Goal: Task Accomplishment & Management: Use online tool/utility

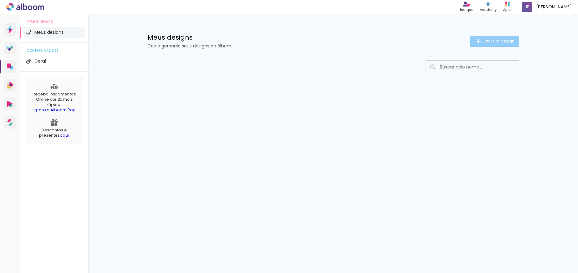
click at [501, 43] on span "Criar um design" at bounding box center [498, 41] width 32 height 4
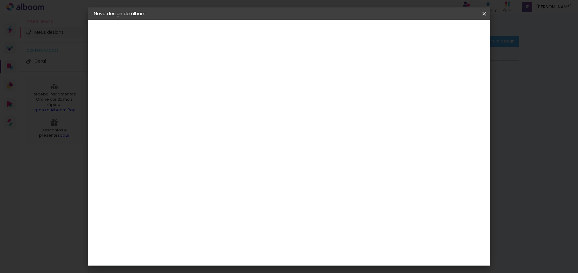
click at [195, 85] on input at bounding box center [195, 83] width 0 height 10
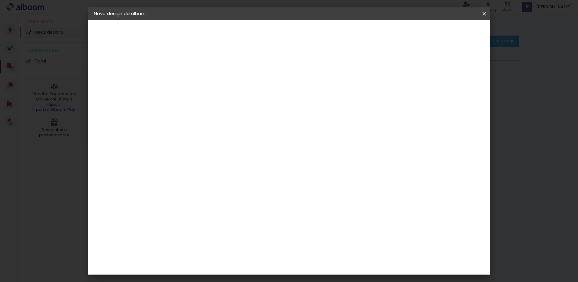
type input "Album"
type paper-input "Album"
click at [195, 83] on input "Album" at bounding box center [195, 83] width 0 height 10
click at [195, 85] on input "Album" at bounding box center [195, 83] width 0 height 10
drag, startPoint x: 294, startPoint y: 85, endPoint x: 389, endPoint y: 89, distance: 95.4
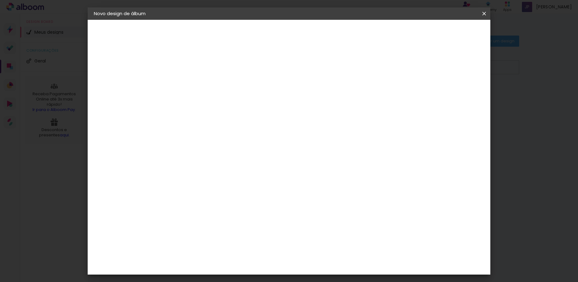
click at [197, 89] on paper-input-container "Título do álbum Album vinha e" at bounding box center [195, 84] width 4 height 16
type input "Album Bodas de Ouro"
type paper-input "Album Bodas de Ouro"
click at [0, 0] on slot "Avançar" at bounding box center [0, 0] width 0 height 0
click at [0, 0] on slot "Tamanho Livre" at bounding box center [0, 0] width 0 height 0
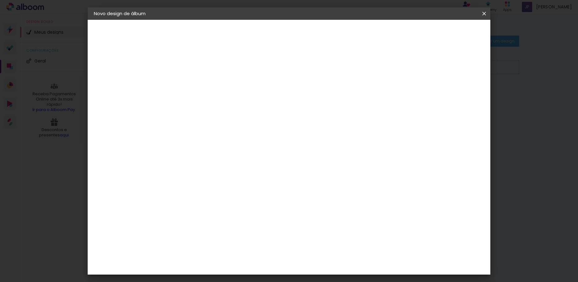
click at [0, 0] on slot "Avançar" at bounding box center [0, 0] width 0 height 0
click at [445, 34] on span "Iniciar design" at bounding box center [431, 33] width 28 height 4
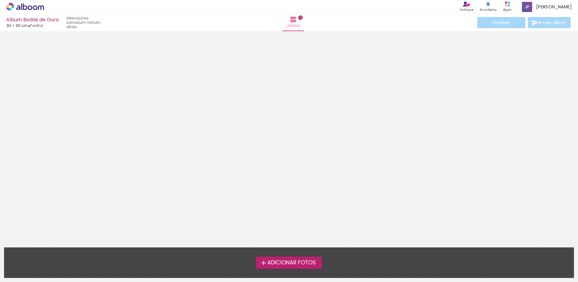
click at [278, 260] on span "Adicionar Fotos" at bounding box center [291, 263] width 49 height 6
click at [0, 0] on input "file" at bounding box center [0, 0] width 0 height 0
click at [290, 20] on iron-icon at bounding box center [292, 19] width 7 height 7
click at [289, 264] on span "Adicionar Fotos" at bounding box center [291, 263] width 49 height 6
click at [0, 0] on input "file" at bounding box center [0, 0] width 0 height 0
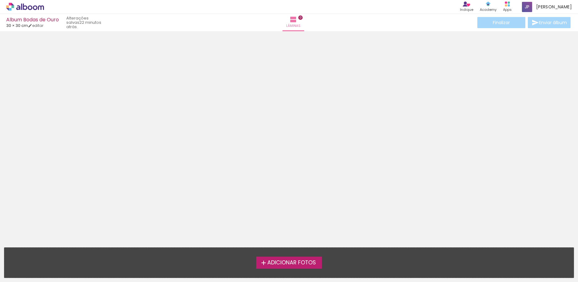
click at [284, 260] on span "Adicionar Fotos" at bounding box center [291, 263] width 49 height 6
click at [0, 0] on input "file" at bounding box center [0, 0] width 0 height 0
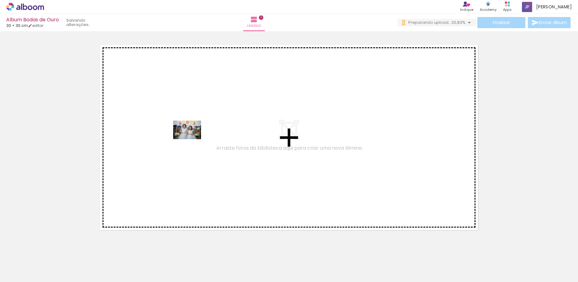
drag, startPoint x: 63, startPoint y: 260, endPoint x: 192, endPoint y: 139, distance: 175.9
click at [192, 139] on quentale-workspace at bounding box center [289, 141] width 578 height 282
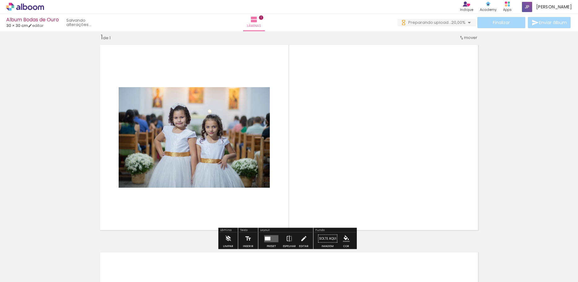
scroll to position [8, 0]
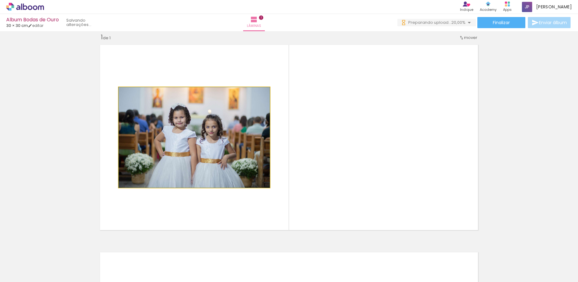
drag, startPoint x: 186, startPoint y: 153, endPoint x: 185, endPoint y: 134, distance: 18.9
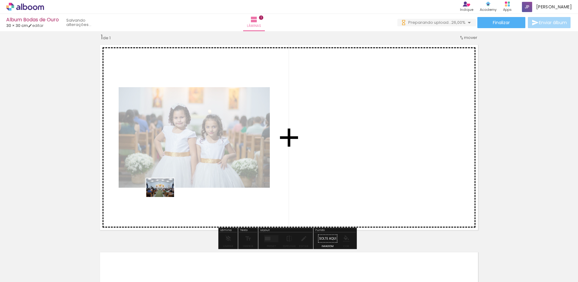
drag, startPoint x: 101, startPoint y: 266, endPoint x: 165, endPoint y: 197, distance: 93.8
click at [165, 197] on quentale-workspace at bounding box center [289, 141] width 578 height 282
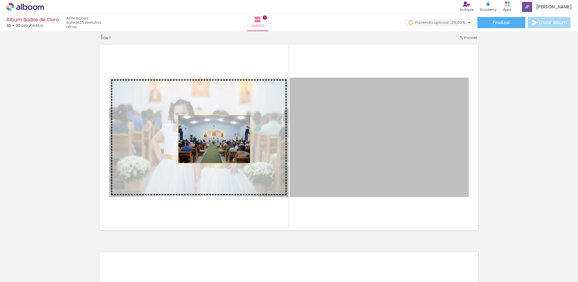
drag, startPoint x: 342, startPoint y: 159, endPoint x: 212, endPoint y: 139, distance: 131.9
click at [0, 0] on slot at bounding box center [0, 0] width 0 height 0
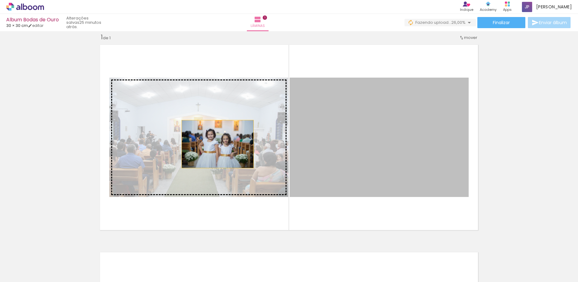
drag, startPoint x: 333, startPoint y: 144, endPoint x: 212, endPoint y: 144, distance: 120.1
click at [0, 0] on slot at bounding box center [0, 0] width 0 height 0
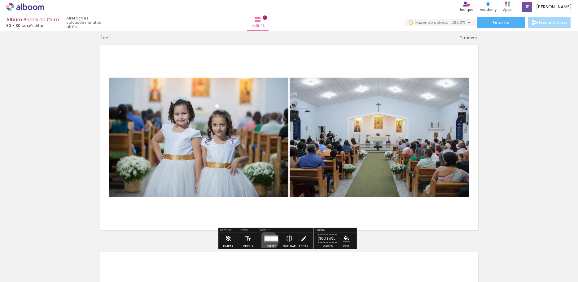
click at [267, 241] on quentale-layouter at bounding box center [271, 238] width 14 height 7
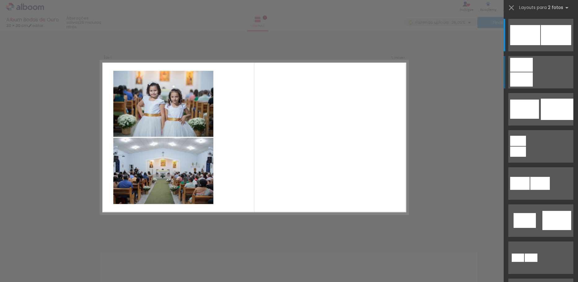
click at [515, 79] on div at bounding box center [521, 79] width 23 height 14
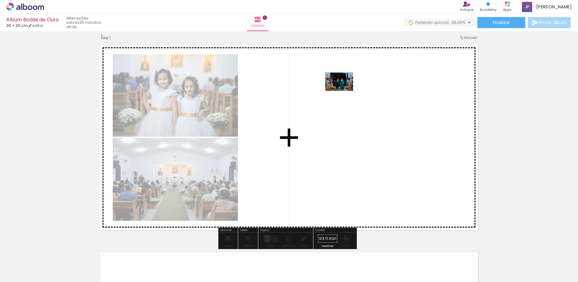
drag, startPoint x: 132, startPoint y: 266, endPoint x: 344, endPoint y: 91, distance: 274.7
click at [344, 91] on quentale-workspace at bounding box center [289, 141] width 578 height 282
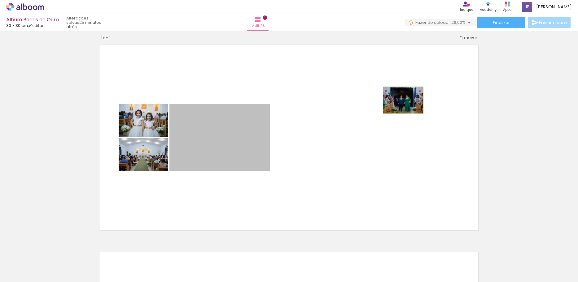
drag, startPoint x: 230, startPoint y: 138, endPoint x: 401, endPoint y: 100, distance: 175.1
click at [401, 100] on quentale-layouter at bounding box center [289, 137] width 385 height 192
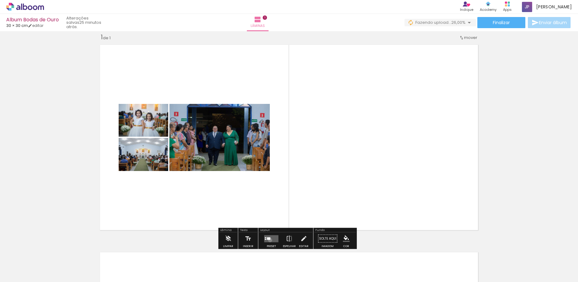
click at [268, 240] on quentale-layouter at bounding box center [271, 238] width 14 height 7
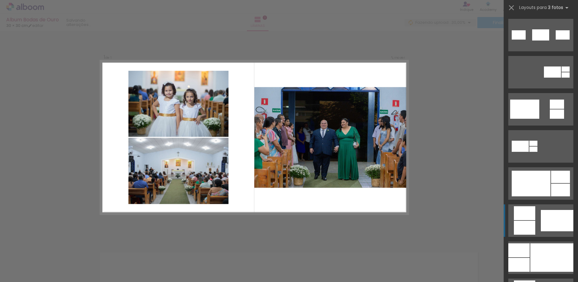
scroll to position [217, 0]
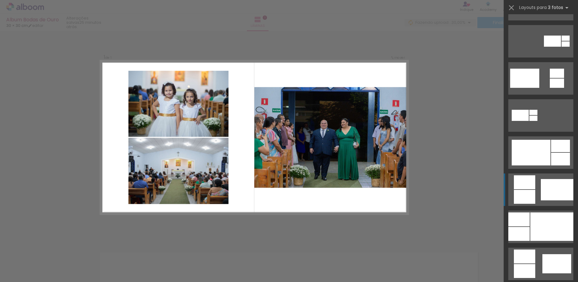
click at [532, 192] on div at bounding box center [524, 197] width 21 height 14
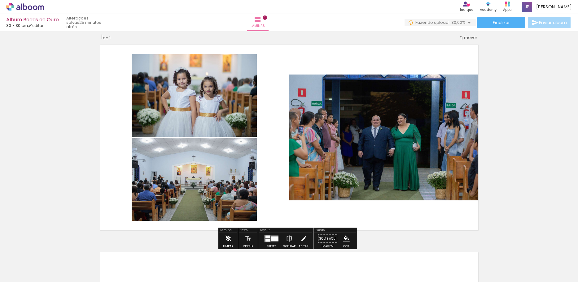
click at [224, 239] on iron-icon at bounding box center [227, 239] width 7 height 12
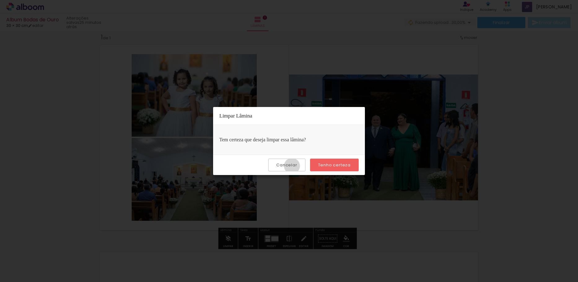
click at [0, 0] on slot "Cancelar" at bounding box center [0, 0] width 0 height 0
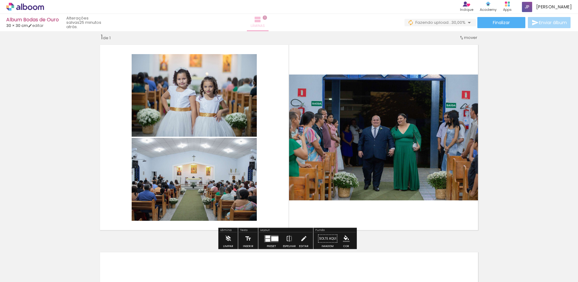
click at [261, 21] on iron-icon at bounding box center [257, 19] width 7 height 7
click at [499, 109] on div "Inserir lâmina 1 de 1" at bounding box center [289, 234] width 578 height 416
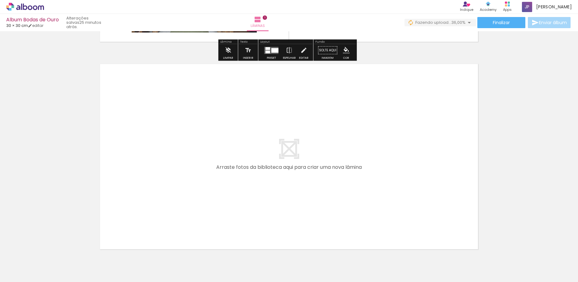
scroll to position [227, 0]
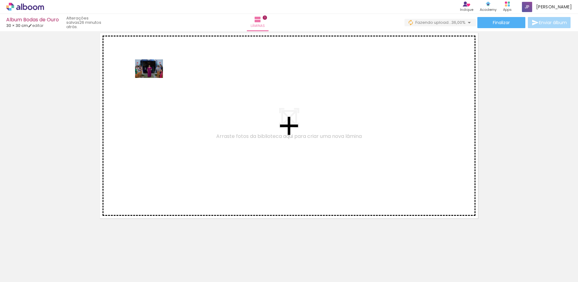
drag, startPoint x: 172, startPoint y: 265, endPoint x: 154, endPoint y: 78, distance: 188.2
click at [154, 78] on quentale-workspace at bounding box center [289, 141] width 578 height 282
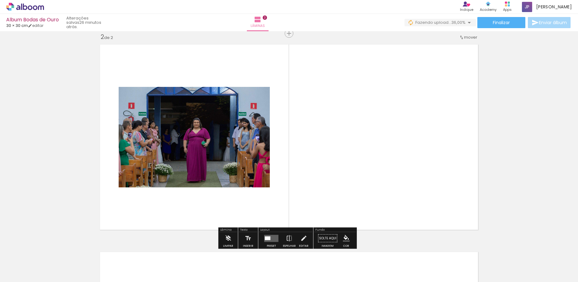
scroll to position [215, 0]
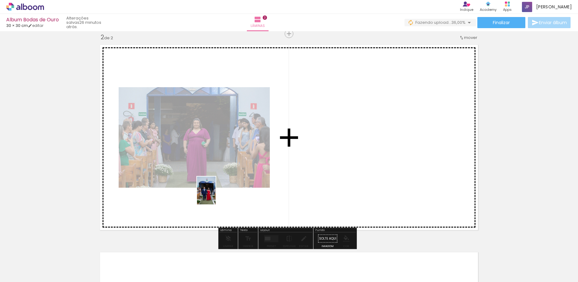
drag, startPoint x: 207, startPoint y: 266, endPoint x: 215, endPoint y: 195, distance: 71.7
click at [215, 195] on quentale-workspace at bounding box center [289, 141] width 578 height 282
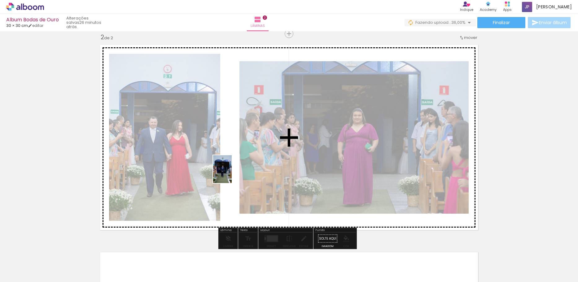
drag, startPoint x: 238, startPoint y: 271, endPoint x: 232, endPoint y: 174, distance: 97.4
click at [232, 174] on quentale-workspace at bounding box center [289, 141] width 578 height 282
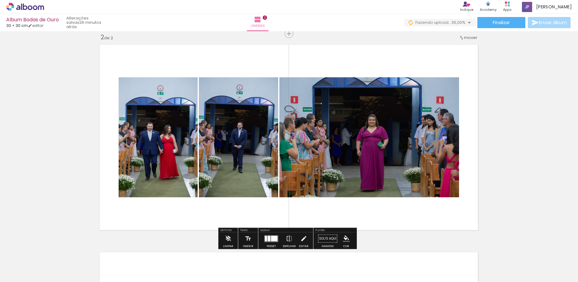
click at [271, 236] on div at bounding box center [274, 239] width 7 height 6
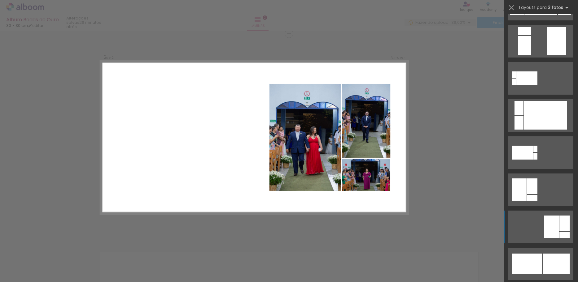
scroll to position [248, 0]
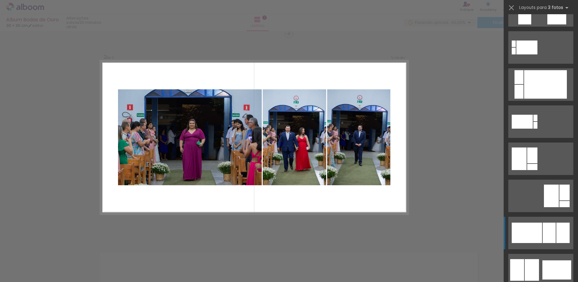
click at [537, 224] on div at bounding box center [526, 233] width 30 height 20
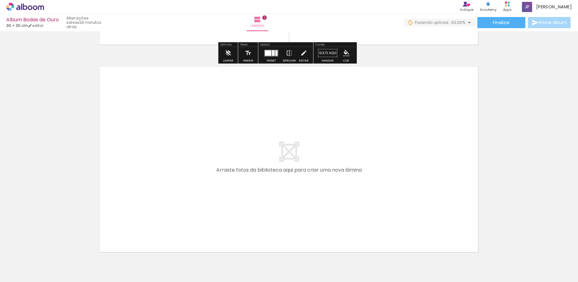
scroll to position [435, 0]
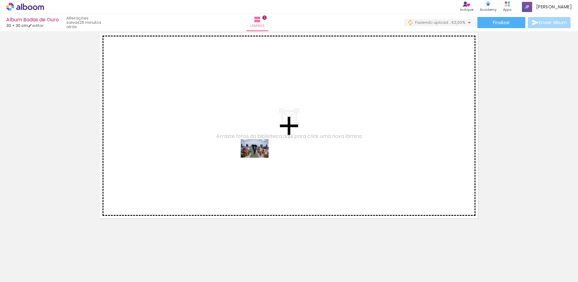
drag, startPoint x: 275, startPoint y: 270, endPoint x: 258, endPoint y: 145, distance: 126.0
click at [258, 145] on quentale-workspace at bounding box center [289, 141] width 578 height 282
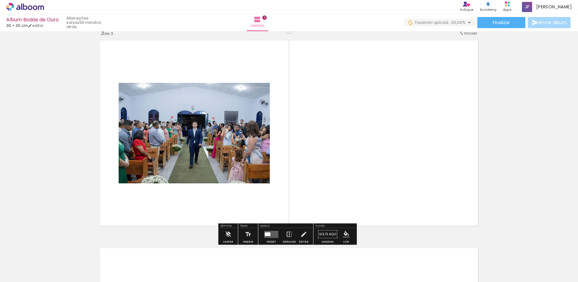
scroll to position [423, 0]
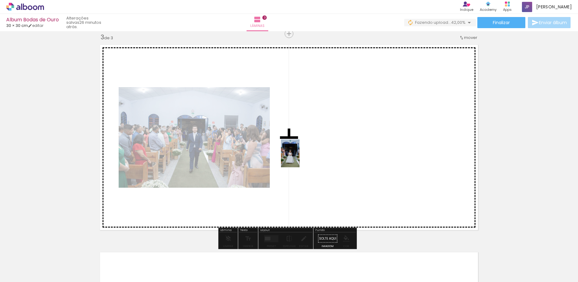
drag, startPoint x: 308, startPoint y: 269, endPoint x: 299, endPoint y: 158, distance: 111.8
click at [299, 158] on quentale-workspace at bounding box center [289, 141] width 578 height 282
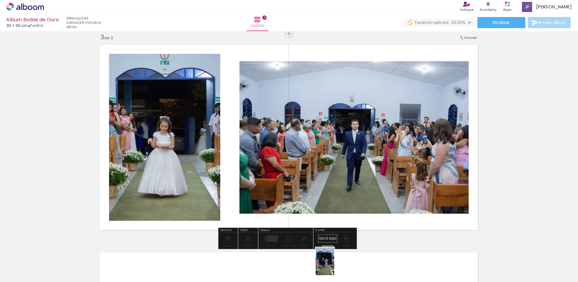
drag, startPoint x: 327, startPoint y: 223, endPoint x: 334, endPoint y: 266, distance: 43.7
click at [334, 266] on div at bounding box center [339, 261] width 20 height 31
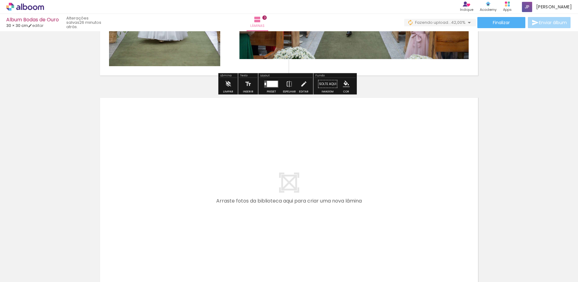
scroll to position [640, 0]
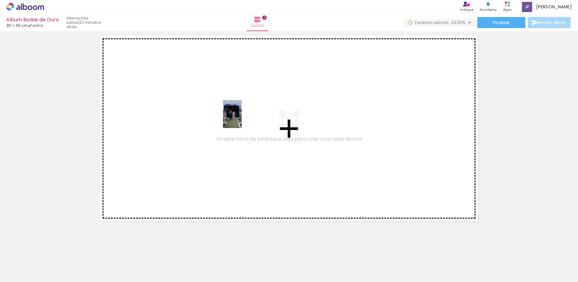
drag, startPoint x: 345, startPoint y: 263, endPoint x: 241, endPoint y: 119, distance: 177.1
click at [241, 119] on quentale-workspace at bounding box center [289, 141] width 578 height 282
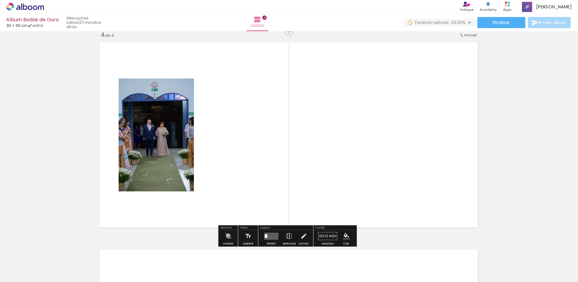
scroll to position [631, 0]
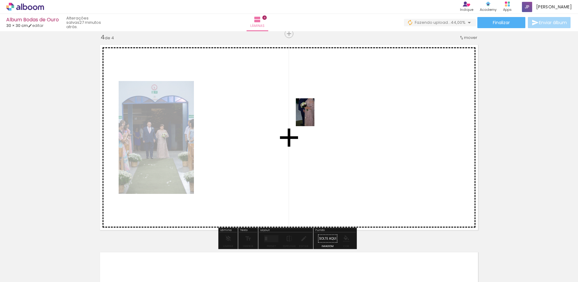
drag, startPoint x: 375, startPoint y: 261, endPoint x: 314, endPoint y: 117, distance: 156.2
click at [314, 117] on quentale-workspace at bounding box center [289, 141] width 578 height 282
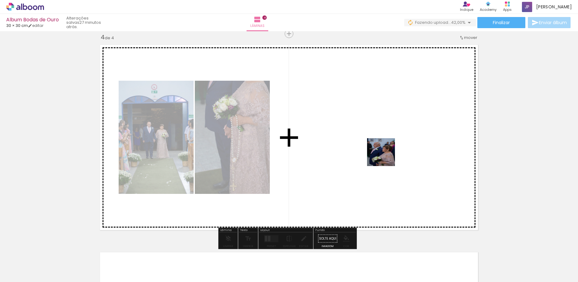
drag, startPoint x: 404, startPoint y: 255, endPoint x: 373, endPoint y: 125, distance: 133.1
click at [373, 125] on quentale-workspace at bounding box center [289, 141] width 578 height 282
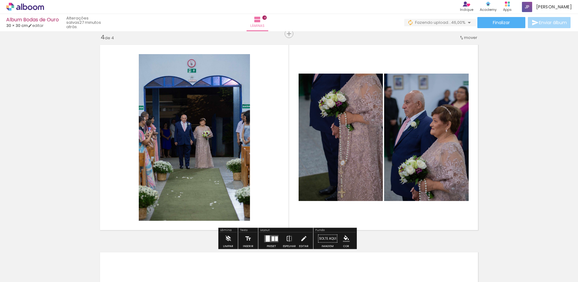
click at [268, 238] on div at bounding box center [268, 239] width 4 height 6
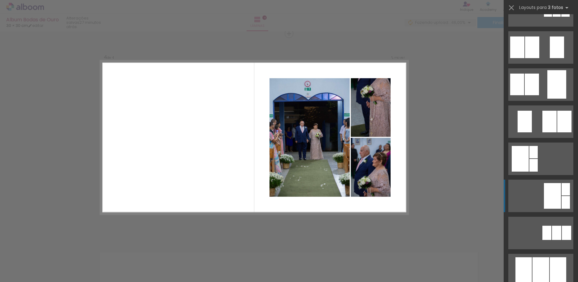
scroll to position [155, 0]
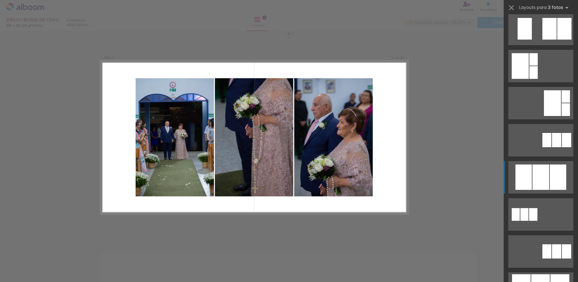
click at [540, 168] on div at bounding box center [540, 177] width 17 height 25
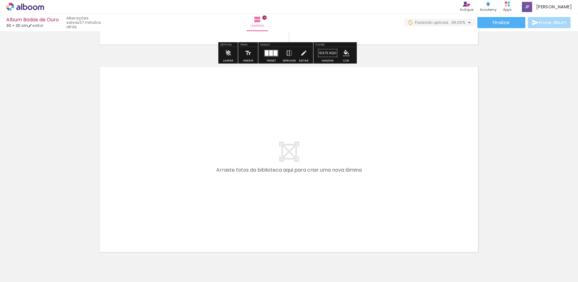
scroll to position [851, 0]
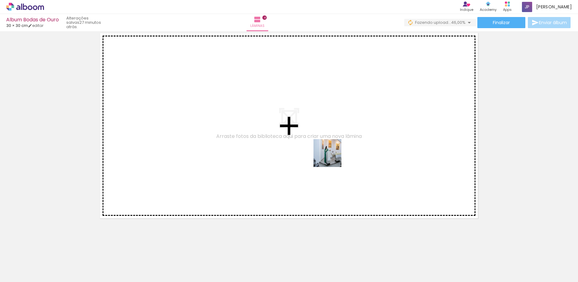
drag, startPoint x: 441, startPoint y: 263, endPoint x: 308, endPoint y: 141, distance: 179.9
click at [308, 141] on quentale-workspace at bounding box center [289, 141] width 578 height 282
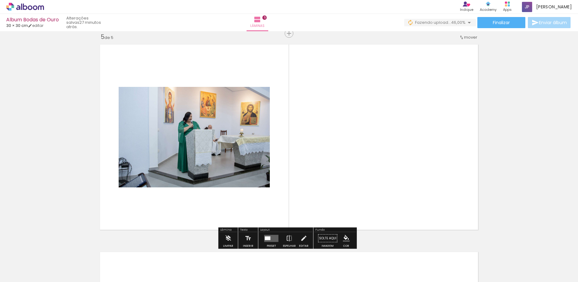
scroll to position [839, 0]
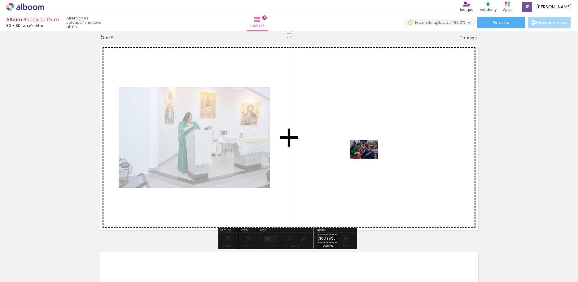
drag, startPoint x: 481, startPoint y: 263, endPoint x: 366, endPoint y: 154, distance: 158.3
click at [366, 154] on quentale-workspace at bounding box center [289, 141] width 578 height 282
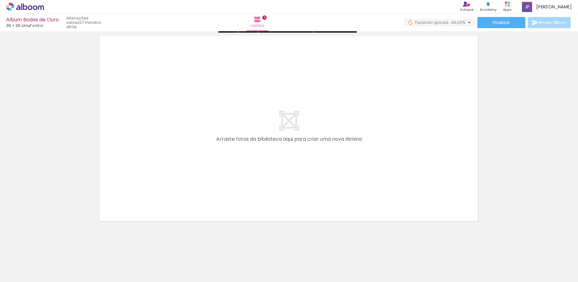
scroll to position [1058, 0]
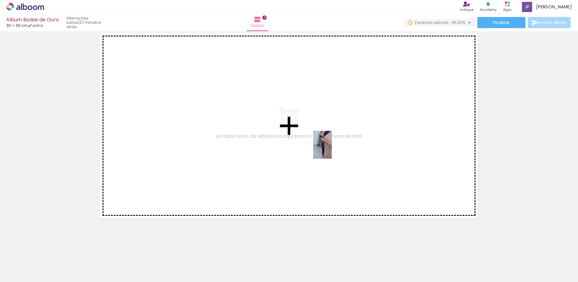
drag, startPoint x: 518, startPoint y: 259, endPoint x: 332, endPoint y: 150, distance: 216.3
click at [332, 150] on quentale-workspace at bounding box center [289, 141] width 578 height 282
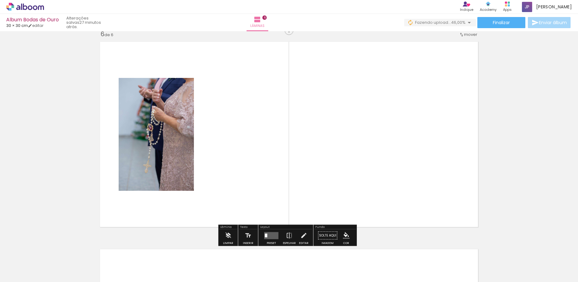
scroll to position [1046, 0]
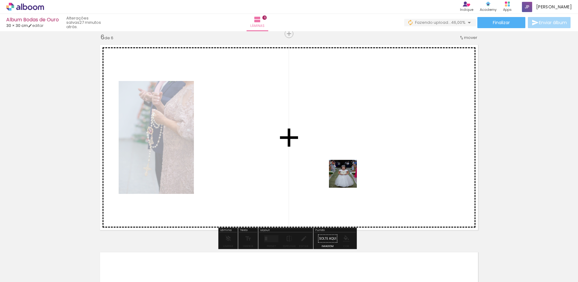
drag, startPoint x: 547, startPoint y: 258, endPoint x: 296, endPoint y: 153, distance: 272.7
click at [296, 153] on quentale-workspace at bounding box center [289, 141] width 578 height 282
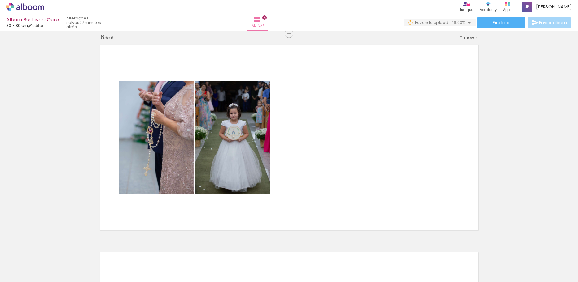
scroll to position [0, 385]
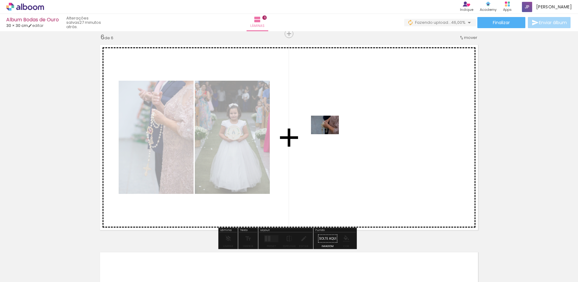
drag, startPoint x: 202, startPoint y: 267, endPoint x: 340, endPoint y: 133, distance: 192.2
click at [340, 133] on quentale-workspace at bounding box center [289, 141] width 578 height 282
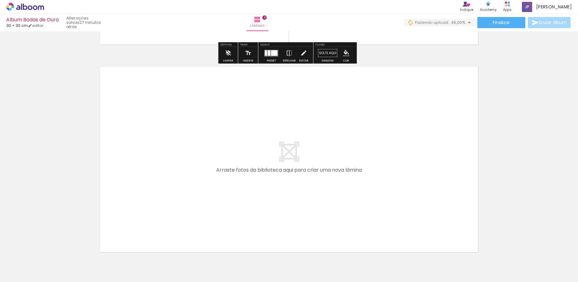
scroll to position [1263, 0]
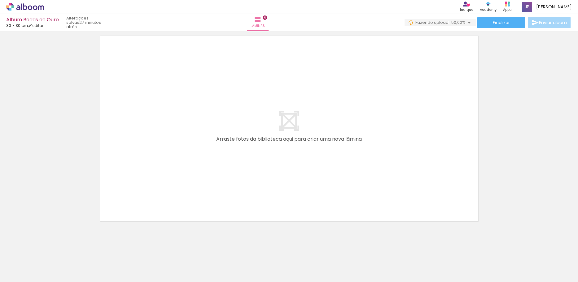
click at [267, 266] on div at bounding box center [266, 261] width 20 height 31
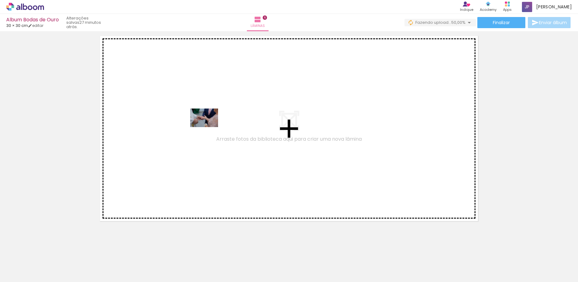
drag, startPoint x: 237, startPoint y: 267, endPoint x: 209, endPoint y: 127, distance: 142.2
click at [209, 127] on quentale-workspace at bounding box center [289, 141] width 578 height 282
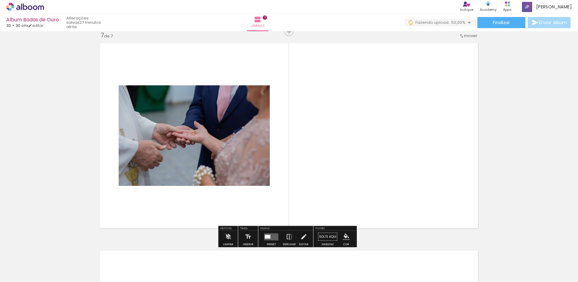
scroll to position [1254, 0]
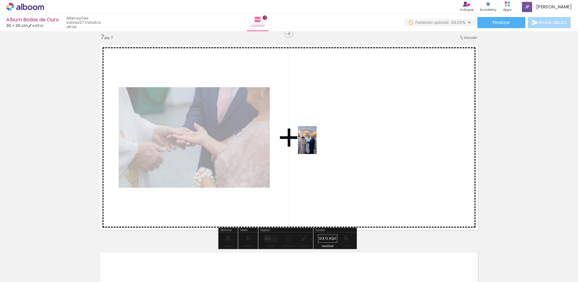
drag, startPoint x: 271, startPoint y: 264, endPoint x: 316, endPoint y: 145, distance: 127.9
click at [316, 145] on quentale-workspace at bounding box center [289, 141] width 578 height 282
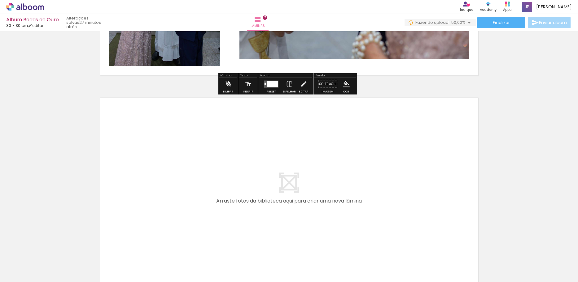
scroll to position [1474, 0]
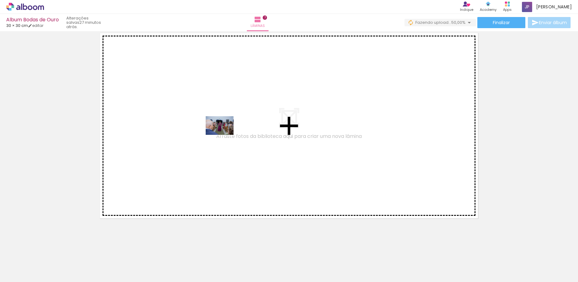
drag, startPoint x: 297, startPoint y: 265, endPoint x: 224, endPoint y: 133, distance: 150.4
click at [224, 133] on quentale-workspace at bounding box center [289, 141] width 578 height 282
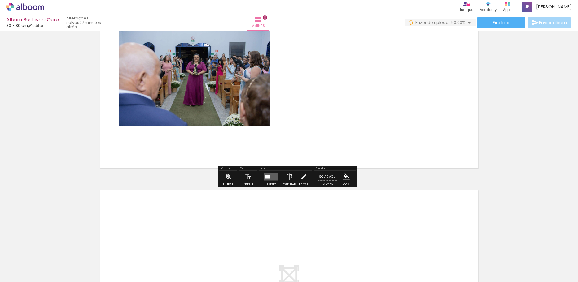
scroll to position [1493, 0]
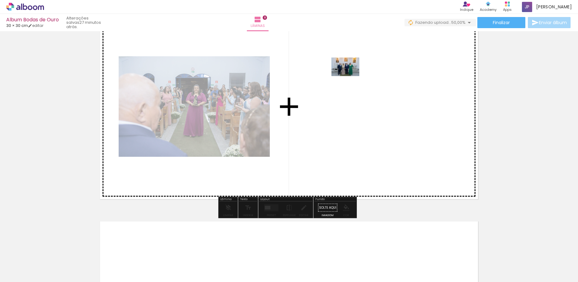
drag, startPoint x: 343, startPoint y: 174, endPoint x: 350, endPoint y: 76, distance: 97.7
click at [350, 76] on quentale-workspace at bounding box center [289, 141] width 578 height 282
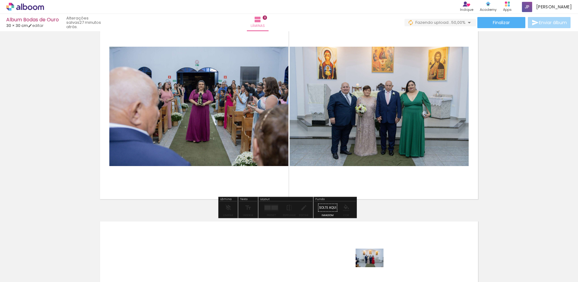
drag, startPoint x: 373, startPoint y: 272, endPoint x: 374, endPoint y: 268, distance: 5.1
click at [374, 268] on iron-image at bounding box center [371, 261] width 32 height 22
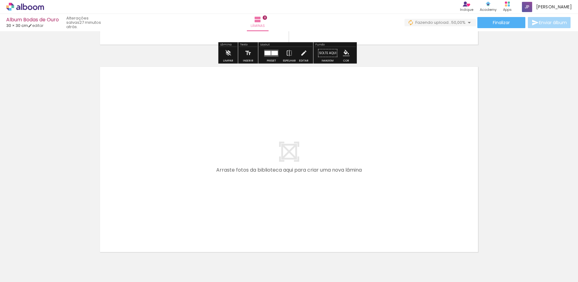
scroll to position [1679, 0]
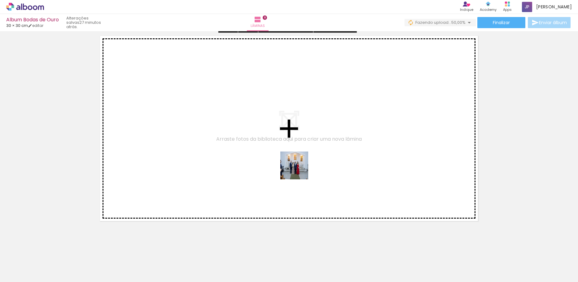
drag, startPoint x: 376, startPoint y: 267, endPoint x: 286, endPoint y: 152, distance: 146.0
click at [286, 152] on quentale-workspace at bounding box center [289, 141] width 578 height 282
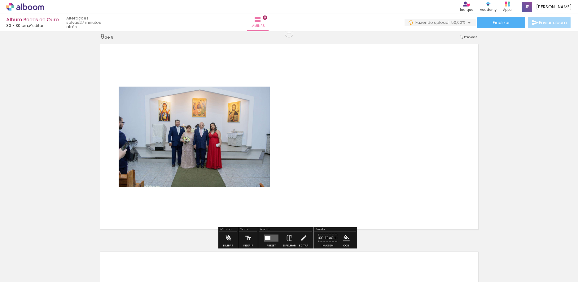
scroll to position [1670, 0]
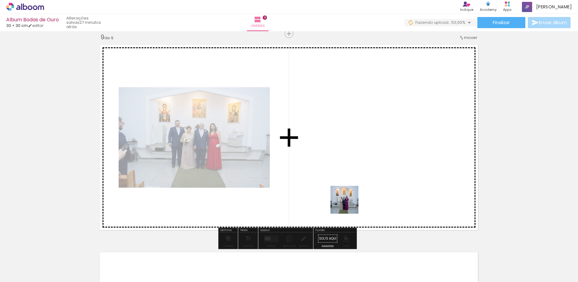
drag, startPoint x: 400, startPoint y: 267, endPoint x: 330, endPoint y: 162, distance: 125.5
click at [330, 162] on quentale-workspace at bounding box center [289, 141] width 578 height 282
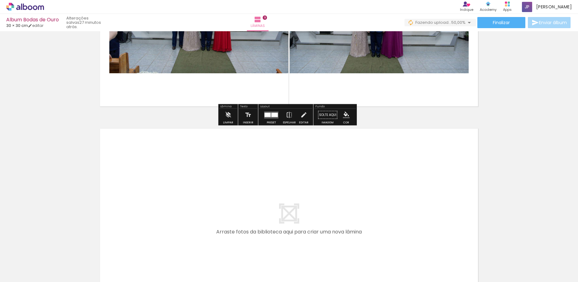
scroll to position [1825, 0]
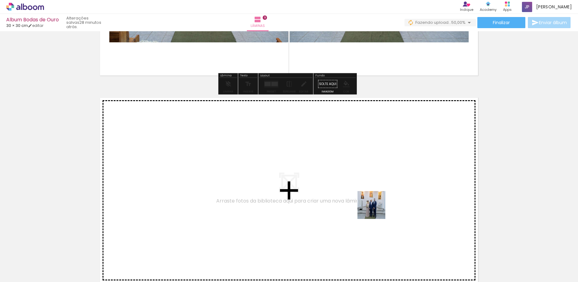
drag, startPoint x: 438, startPoint y: 257, endPoint x: 369, endPoint y: 204, distance: 86.6
click at [369, 204] on quentale-workspace at bounding box center [289, 141] width 578 height 282
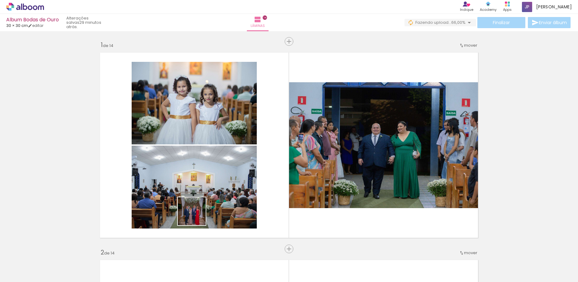
click at [196, 185] on quentale-workspace at bounding box center [289, 141] width 578 height 282
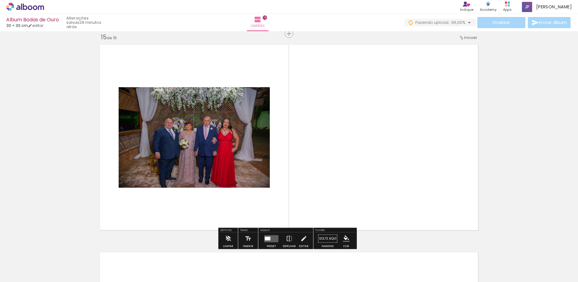
scroll to position [0, 1077]
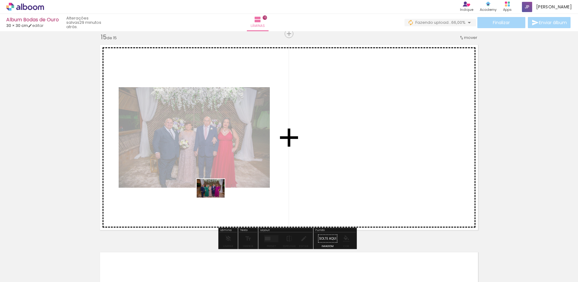
drag, startPoint x: 236, startPoint y: 265, endPoint x: 215, endPoint y: 198, distance: 70.2
click at [215, 198] on quentale-workspace at bounding box center [289, 141] width 578 height 282
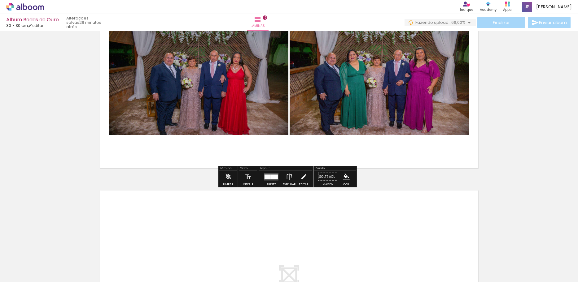
scroll to position [2916, 0]
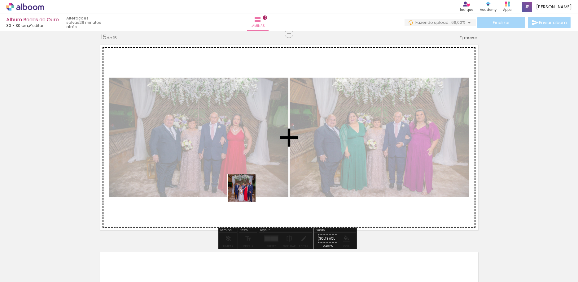
drag, startPoint x: 250, startPoint y: 206, endPoint x: 240, endPoint y: 180, distance: 27.5
click at [240, 180] on quentale-workspace at bounding box center [289, 141] width 578 height 282
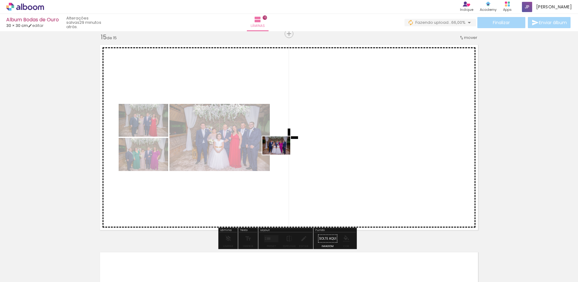
drag, startPoint x: 300, startPoint y: 252, endPoint x: 280, endPoint y: 154, distance: 99.6
click at [280, 154] on quentale-workspace at bounding box center [289, 141] width 578 height 282
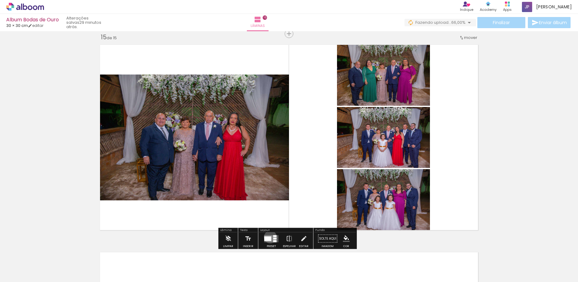
click at [269, 237] on div at bounding box center [267, 239] width 7 height 5
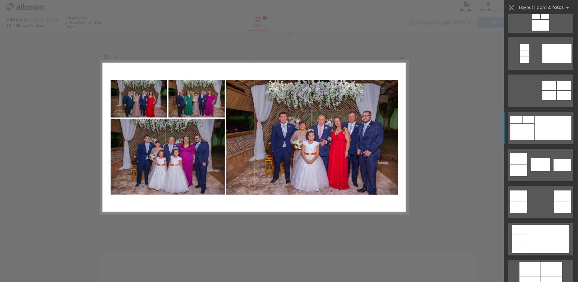
scroll to position [0, 0]
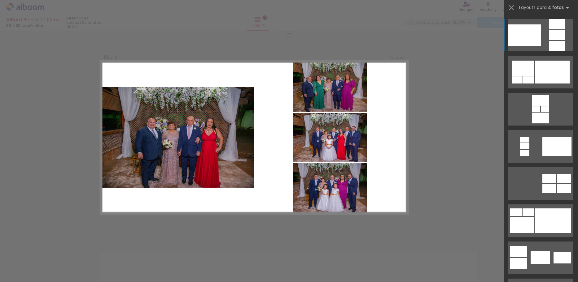
click at [537, 44] on div at bounding box center [524, 34] width 33 height 21
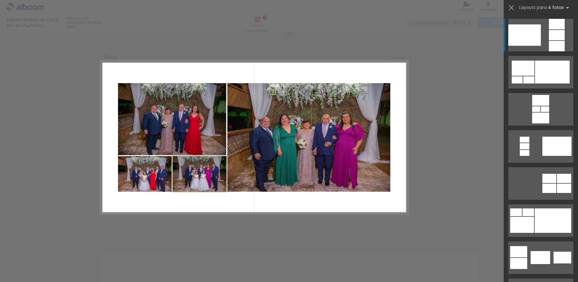
click at [208, 174] on quentale-photo at bounding box center [200, 174] width 54 height 36
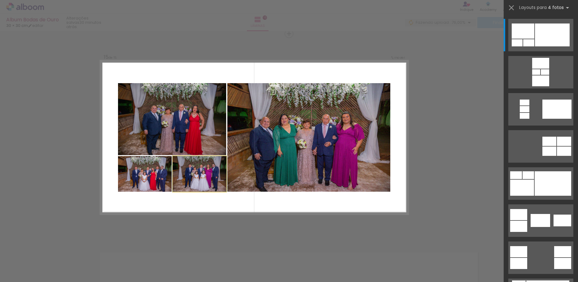
click at [208, 174] on quentale-photo at bounding box center [200, 174] width 54 height 36
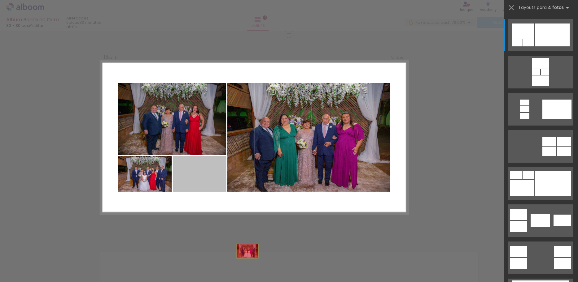
drag, startPoint x: 208, startPoint y: 174, endPoint x: 257, endPoint y: 270, distance: 108.3
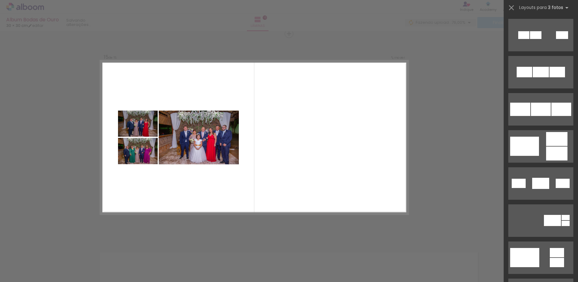
scroll to position [0, 0]
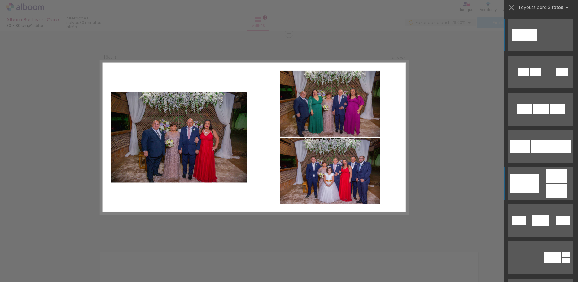
click at [531, 176] on div at bounding box center [524, 183] width 29 height 19
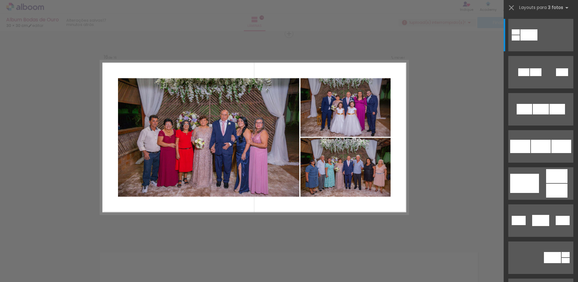
scroll to position [0, 1077]
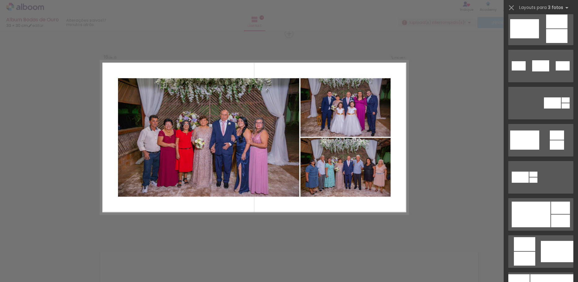
click at [532, 206] on div at bounding box center [530, 215] width 39 height 26
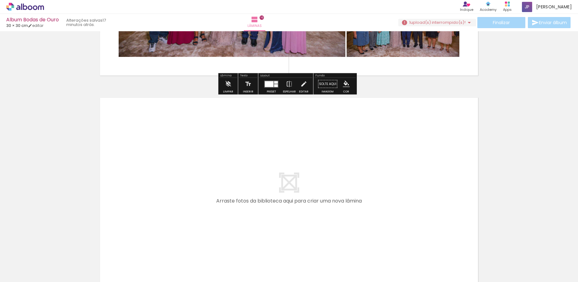
scroll to position [3341, 0]
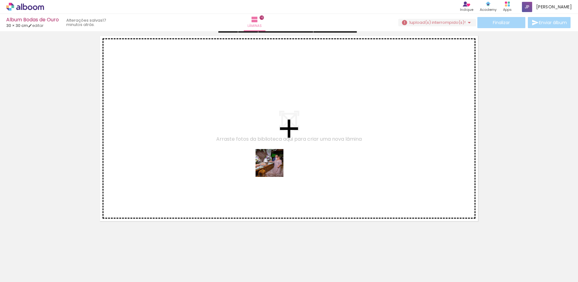
drag, startPoint x: 405, startPoint y: 272, endPoint x: 250, endPoint y: 154, distance: 195.2
click at [250, 154] on quentale-workspace at bounding box center [289, 141] width 578 height 282
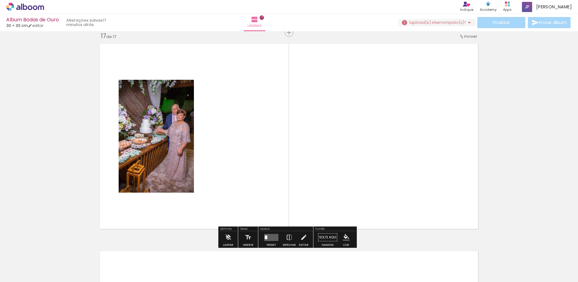
scroll to position [3332, 0]
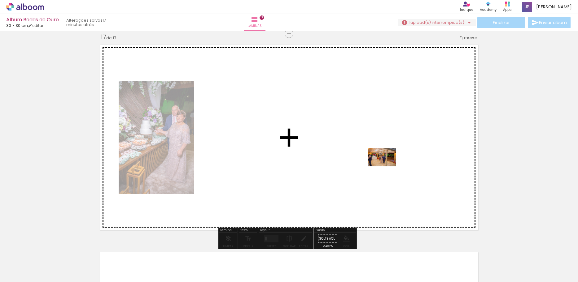
drag, startPoint x: 420, startPoint y: 234, endPoint x: 381, endPoint y: 155, distance: 88.1
click at [381, 155] on quentale-workspace at bounding box center [289, 141] width 578 height 282
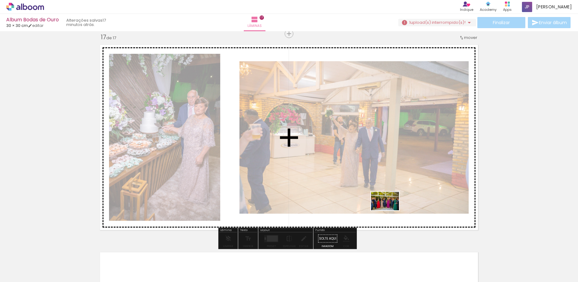
drag, startPoint x: 486, startPoint y: 269, endPoint x: 389, endPoint y: 211, distance: 113.1
click at [389, 211] on quentale-workspace at bounding box center [289, 141] width 578 height 282
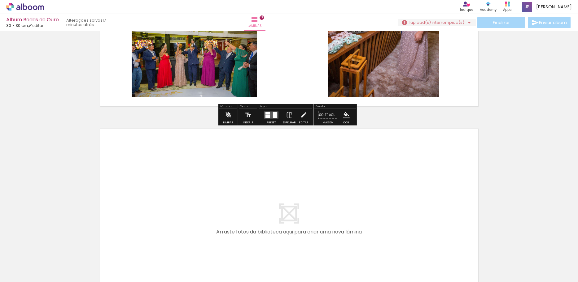
scroll to position [3517, 0]
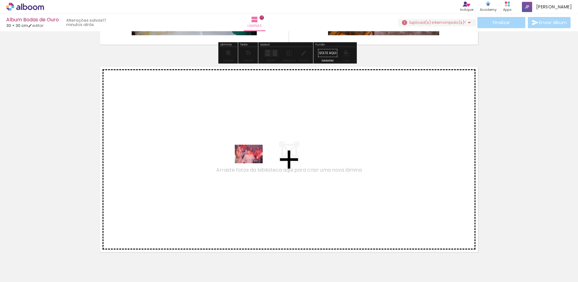
drag, startPoint x: 385, startPoint y: 263, endPoint x: 253, endPoint y: 163, distance: 165.8
click at [253, 163] on quentale-workspace at bounding box center [289, 141] width 578 height 282
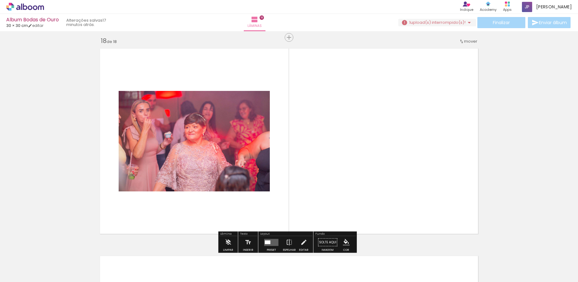
scroll to position [3539, 0]
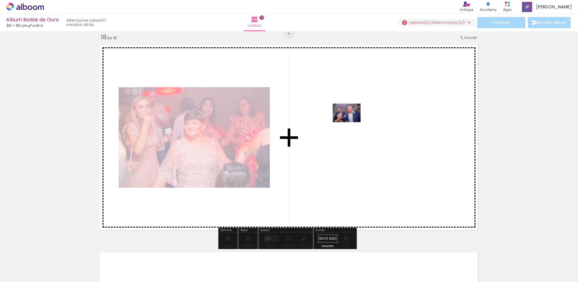
drag, startPoint x: 414, startPoint y: 265, endPoint x: 351, endPoint y: 122, distance: 156.1
click at [351, 122] on quentale-workspace at bounding box center [289, 141] width 578 height 282
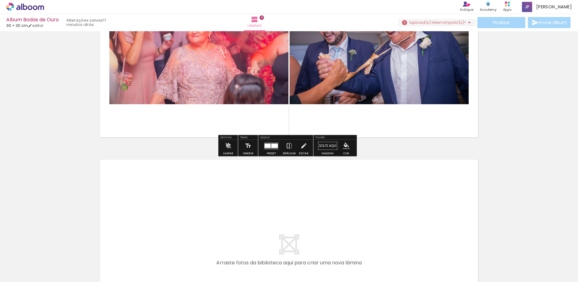
scroll to position [3725, 0]
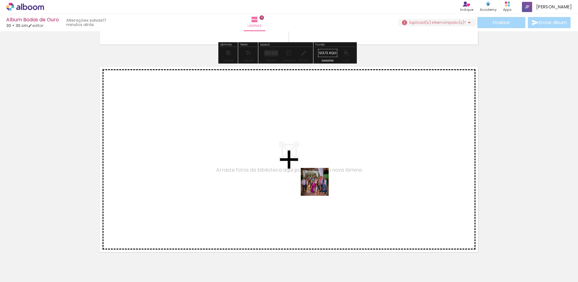
drag, startPoint x: 452, startPoint y: 265, endPoint x: 304, endPoint y: 175, distance: 172.8
click at [304, 175] on quentale-workspace at bounding box center [289, 141] width 578 height 282
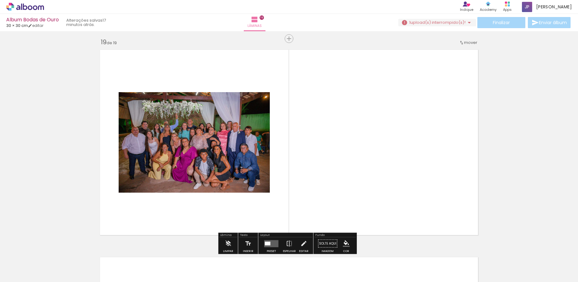
scroll to position [3747, 0]
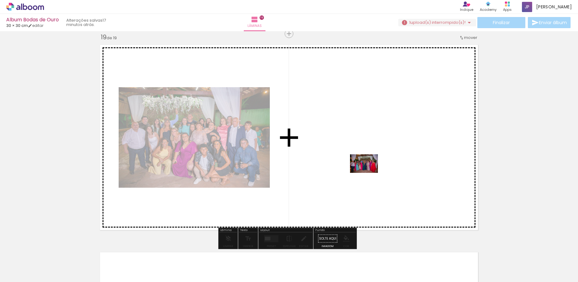
drag, startPoint x: 488, startPoint y: 263, endPoint x: 355, endPoint y: 165, distance: 166.0
click at [355, 165] on quentale-workspace at bounding box center [289, 141] width 578 height 282
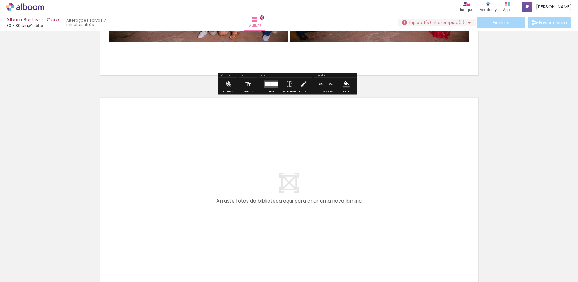
scroll to position [3933, 0]
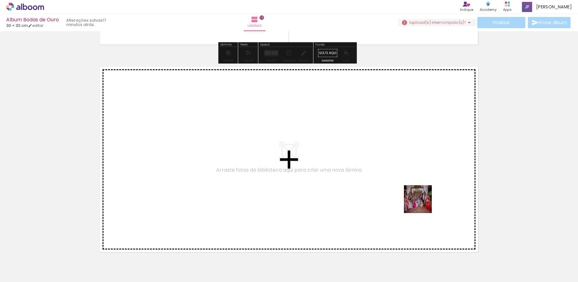
drag, startPoint x: 515, startPoint y: 266, endPoint x: 408, endPoint y: 193, distance: 129.2
click at [408, 193] on quentale-workspace at bounding box center [289, 141] width 578 height 282
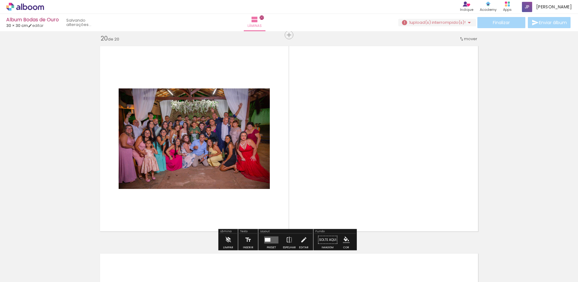
scroll to position [3955, 0]
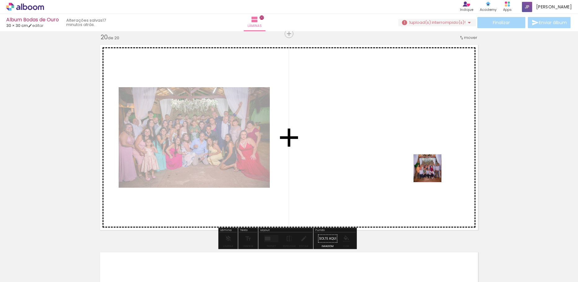
drag, startPoint x: 555, startPoint y: 263, endPoint x: 384, endPoint y: 142, distance: 209.7
click at [384, 142] on quentale-workspace at bounding box center [289, 141] width 578 height 282
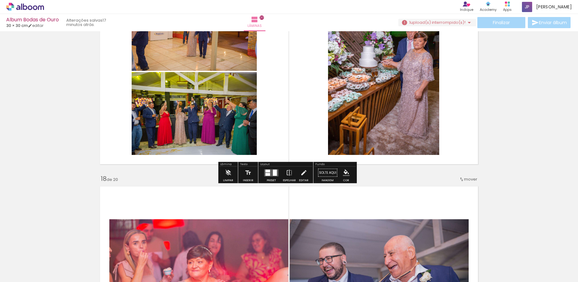
scroll to position [3212, 0]
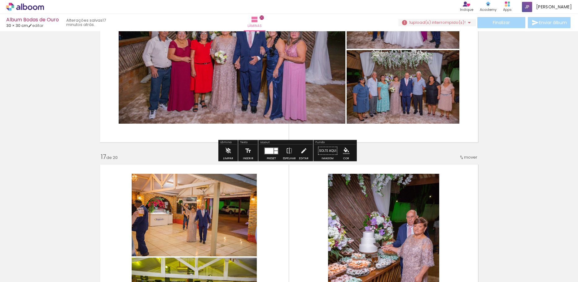
click at [437, 24] on span "upload(s) interrompido(s)!" at bounding box center [437, 23] width 55 height 6
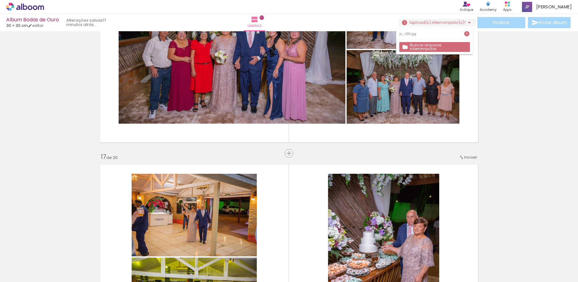
click at [468, 32] on iron-icon at bounding box center [466, 34] width 6 height 6
click at [0, 0] on slot "Buscar arquivos interrompidos" at bounding box center [0, 0] width 0 height 0
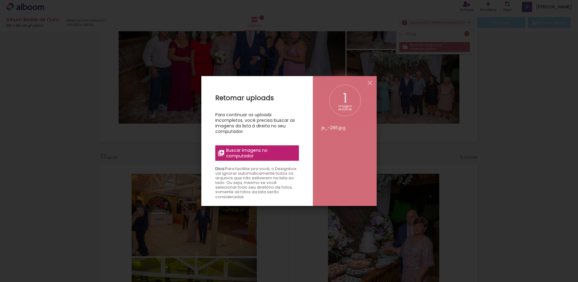
click at [339, 99] on div "1" at bounding box center [345, 98] width 22 height 13
click at [263, 151] on span "Buscar imagens no computador" at bounding box center [260, 153] width 69 height 11
click at [0, 0] on input "file" at bounding box center [0, 0] width 0 height 0
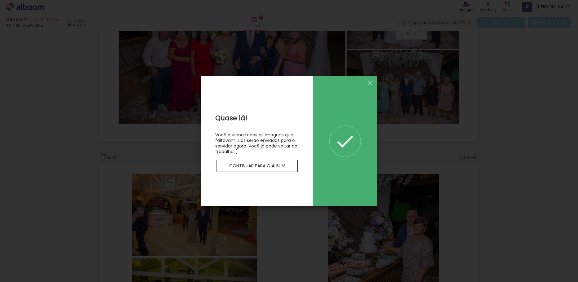
click at [278, 161] on paper-button "Continuar para o álbum" at bounding box center [256, 166] width 81 height 12
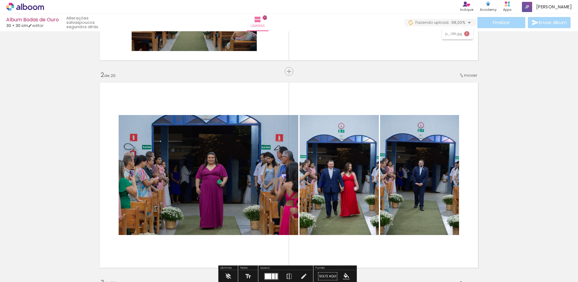
scroll to position [0, 0]
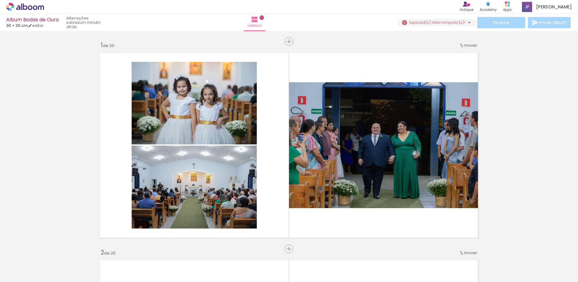
scroll to position [0, 933]
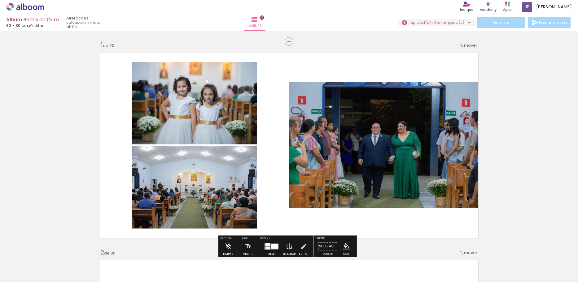
click at [511, 21] on div "Finalizar Enviar álbum" at bounding box center [484, 22] width 173 height 11
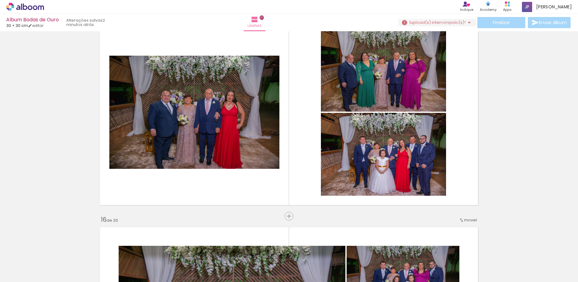
scroll to position [2756, 0]
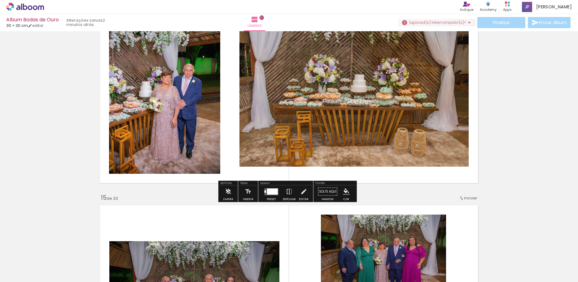
click at [349, 94] on quentale-photo at bounding box center [353, 90] width 229 height 153
click at [449, 24] on span "upload(s) interrompido(s)!" at bounding box center [437, 23] width 55 height 6
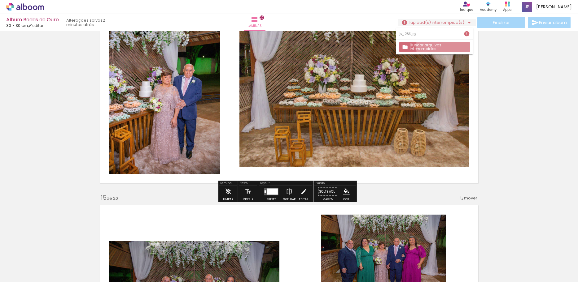
click at [0, 0] on slot "Buscar arquivos interrompidos" at bounding box center [0, 0] width 0 height 0
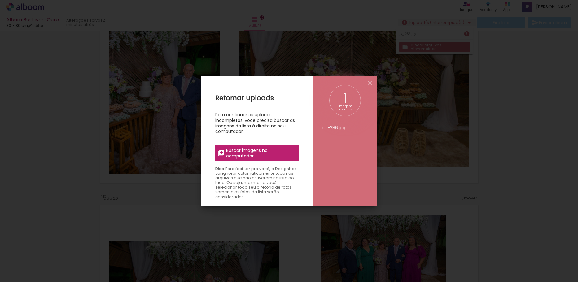
click at [241, 151] on span "Buscar imagens no computador" at bounding box center [260, 153] width 69 height 11
click at [0, 0] on input "file" at bounding box center [0, 0] width 0 height 0
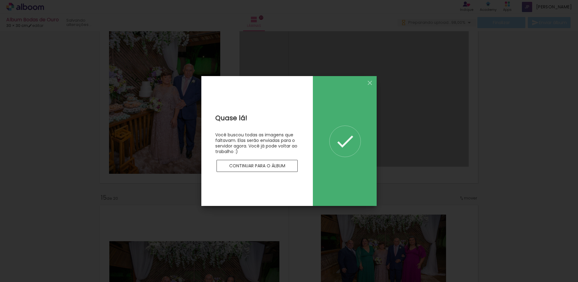
scroll to position [0, 933]
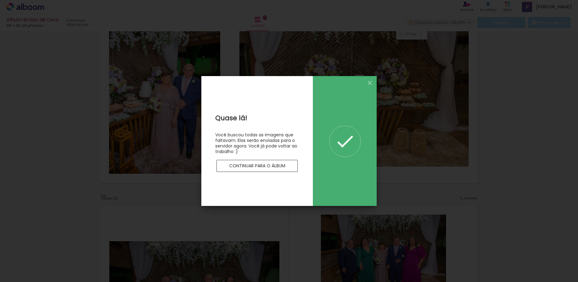
click at [267, 170] on paper-button "Continuar para o álbum" at bounding box center [256, 166] width 81 height 12
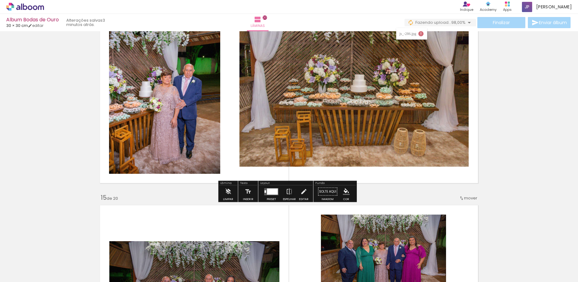
click at [467, 23] on iron-icon at bounding box center [468, 22] width 7 height 7
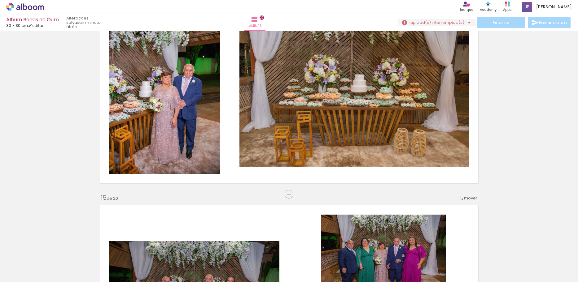
scroll to position [0, 933]
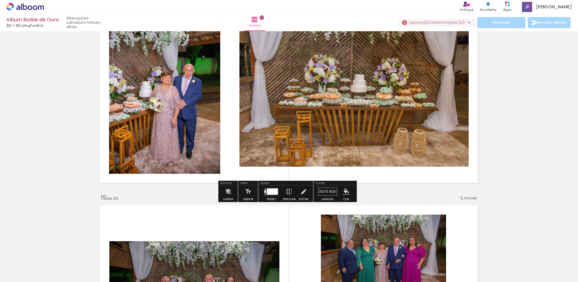
click at [361, 98] on quentale-photo at bounding box center [353, 90] width 229 height 153
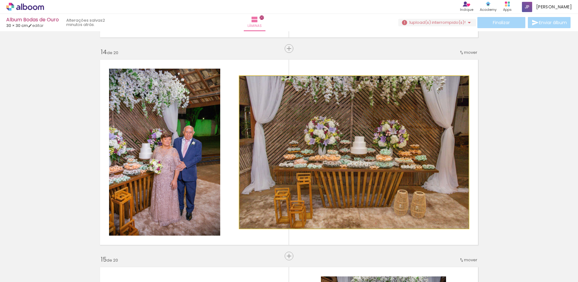
click at [380, 144] on quentale-photo at bounding box center [353, 152] width 229 height 153
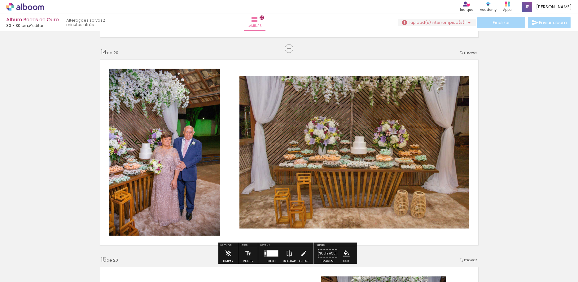
scroll to position [2725, 0]
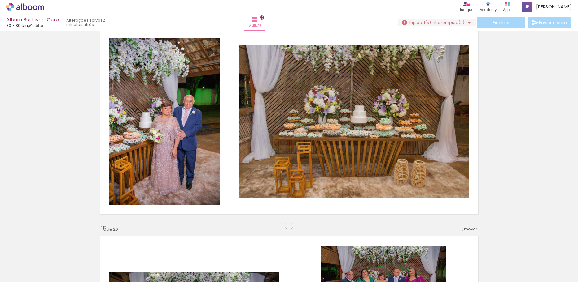
click at [11, 274] on iron-icon at bounding box center [8, 273] width 7 height 7
click at [0, 0] on input "file" at bounding box center [0, 0] width 0 height 0
click at [262, 252] on iron-icon at bounding box center [259, 249] width 7 height 7
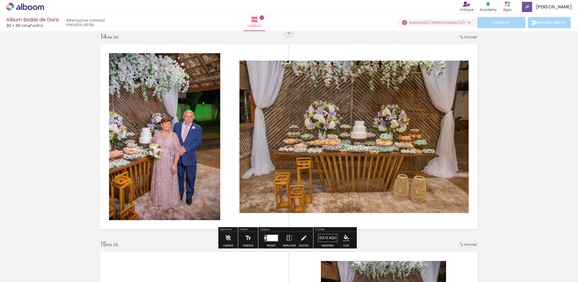
scroll to position [2708, 0]
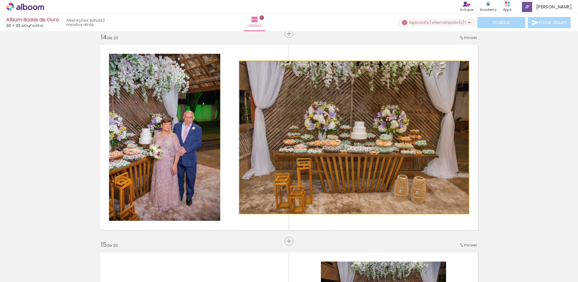
click at [354, 105] on quentale-photo at bounding box center [353, 137] width 229 height 153
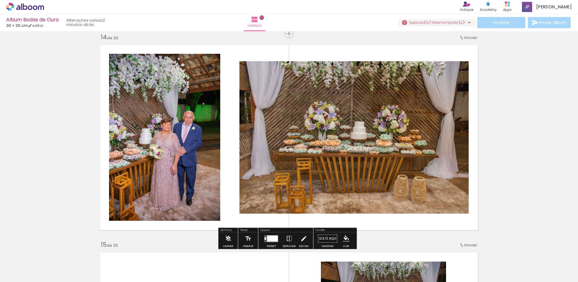
drag, startPoint x: 357, startPoint y: 121, endPoint x: 332, endPoint y: 127, distance: 25.8
click at [332, 127] on quentale-photo at bounding box center [353, 137] width 229 height 153
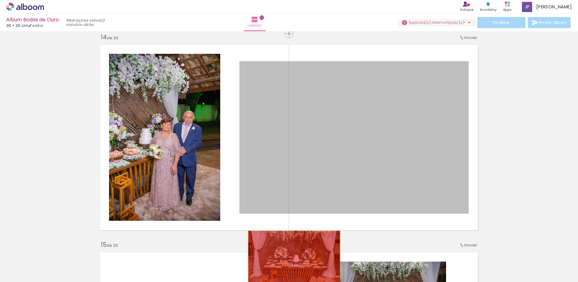
drag, startPoint x: 328, startPoint y: 133, endPoint x: 292, endPoint y: 262, distance: 133.8
click at [292, 262] on quentale-workspace at bounding box center [289, 141] width 578 height 282
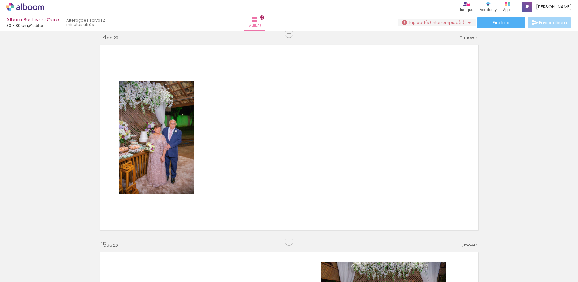
scroll to position [0, 1243]
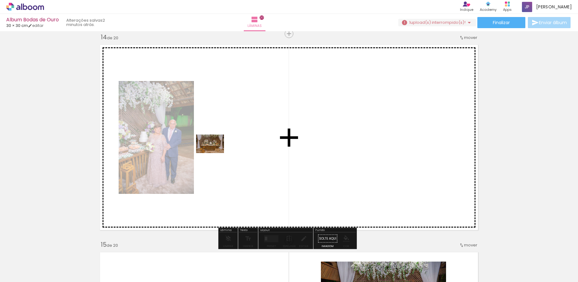
drag, startPoint x: 558, startPoint y: 264, endPoint x: 215, endPoint y: 153, distance: 360.4
click at [215, 153] on quentale-workspace at bounding box center [289, 141] width 578 height 282
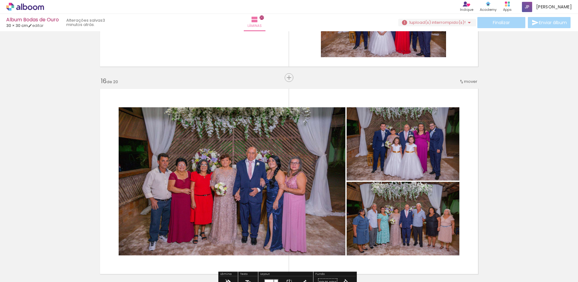
scroll to position [3297, 0]
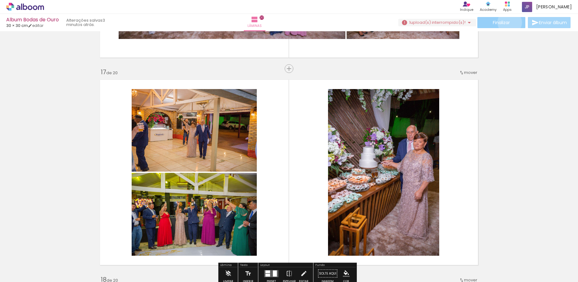
click at [507, 22] on span "Finalizar" at bounding box center [501, 22] width 17 height 4
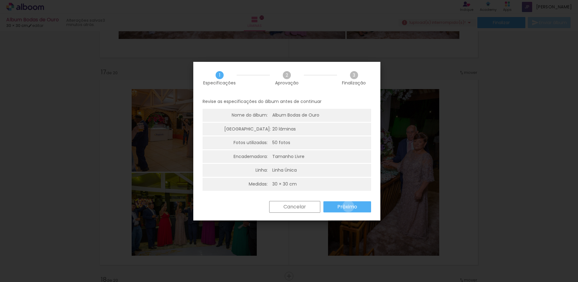
click at [0, 0] on slot "Próximo" at bounding box center [0, 0] width 0 height 0
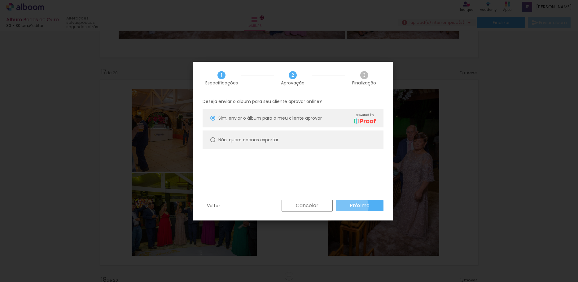
click at [348, 207] on paper-button "Próximo" at bounding box center [360, 205] width 48 height 11
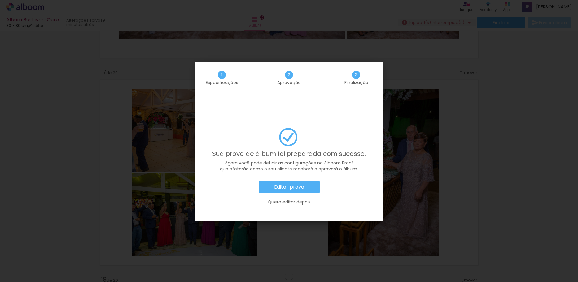
scroll to position [0, 1243]
click at [0, 0] on slot "Quero editar depois" at bounding box center [0, 0] width 0 height 0
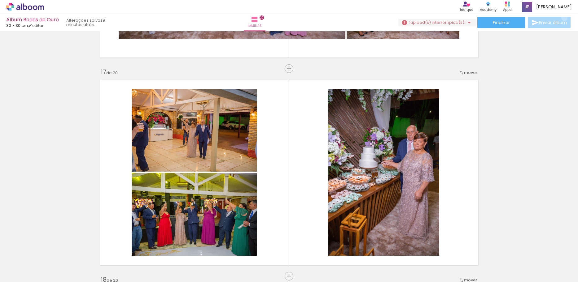
click at [563, 18] on paper-button "Enviar álbum" at bounding box center [549, 22] width 43 height 11
click at [559, 23] on span "Enviar álbum" at bounding box center [553, 22] width 28 height 4
click at [507, 27] on paper-button "Finalizar" at bounding box center [501, 22] width 48 height 11
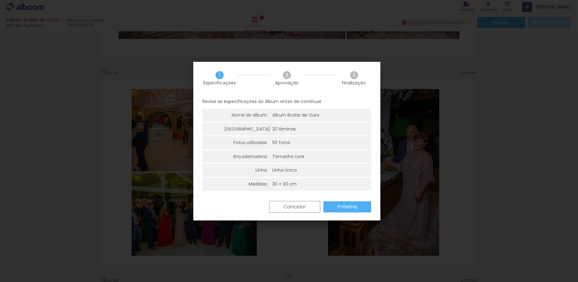
click at [0, 0] on slot "Próximo" at bounding box center [0, 0] width 0 height 0
click at [0, 0] on paper-button "Próximo" at bounding box center [0, 0] width 0 height 0
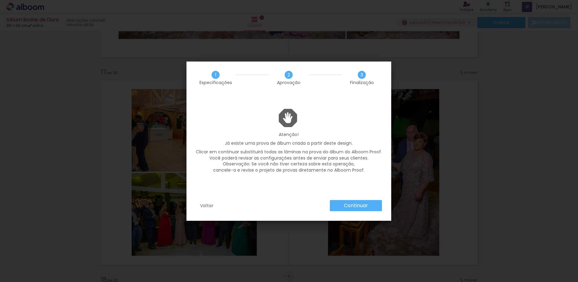
click at [0, 0] on slot "Voltar" at bounding box center [0, 0] width 0 height 0
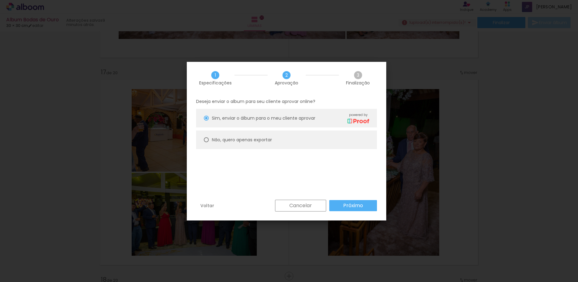
click at [560, 159] on iron-overlay-backdrop at bounding box center [289, 141] width 578 height 282
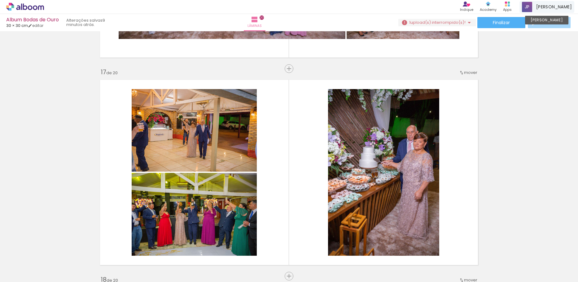
click at [552, 5] on span "[PERSON_NAME]" at bounding box center [554, 7] width 36 height 7
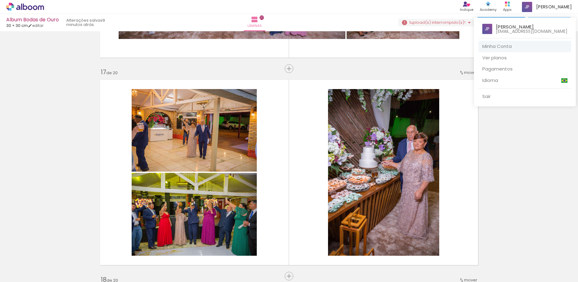
click at [533, 49] on link "Minha Conta" at bounding box center [524, 46] width 93 height 11
